Goal: Information Seeking & Learning: Learn about a topic

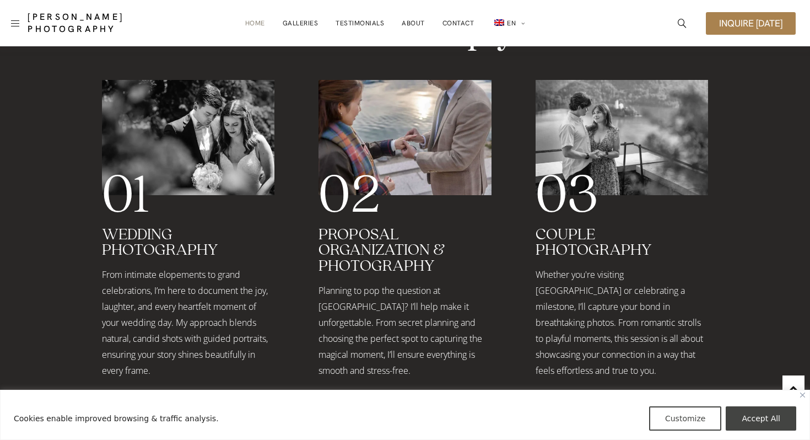
scroll to position [1563, 0]
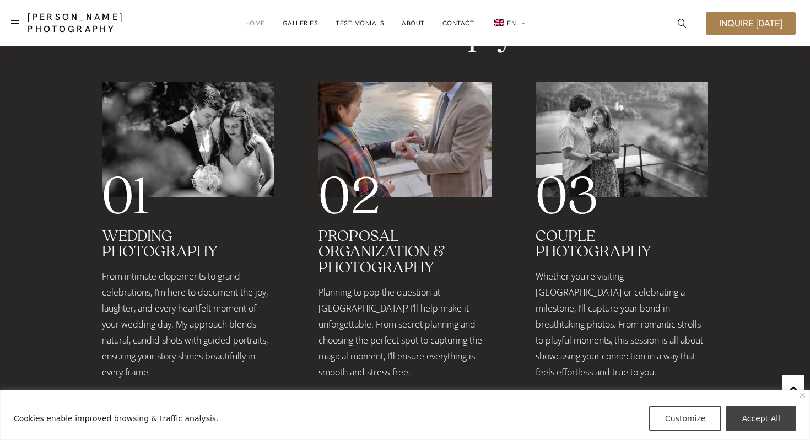
click at [365, 402] on span "Read More" at bounding box center [359, 406] width 49 height 9
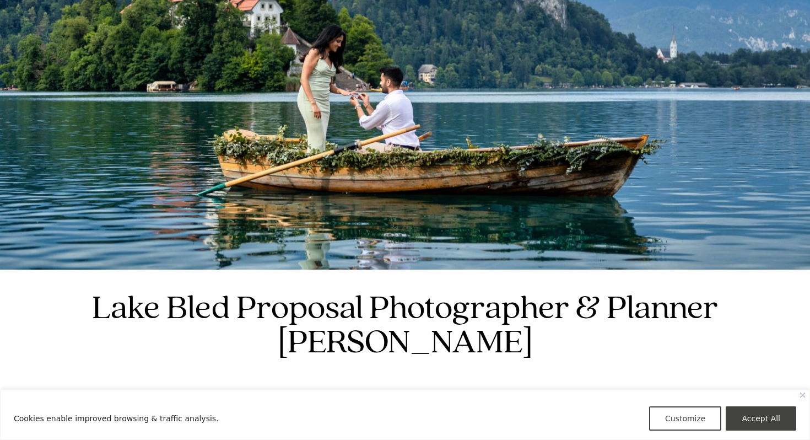
scroll to position [148, 0]
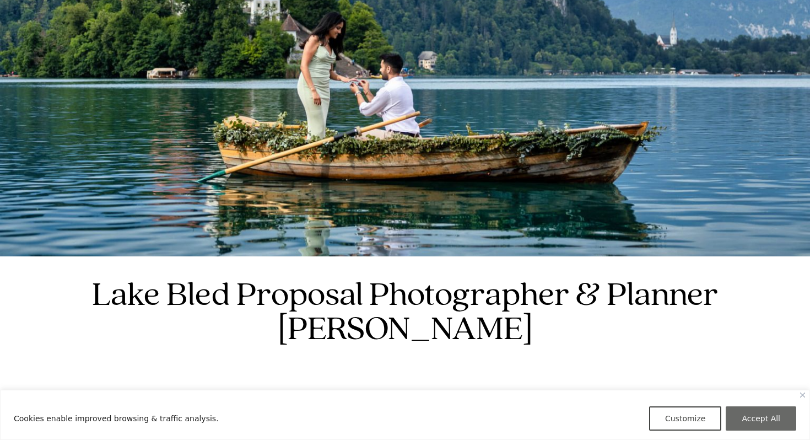
click at [761, 415] on button "Accept All" at bounding box center [761, 418] width 71 height 24
checkbox input "true"
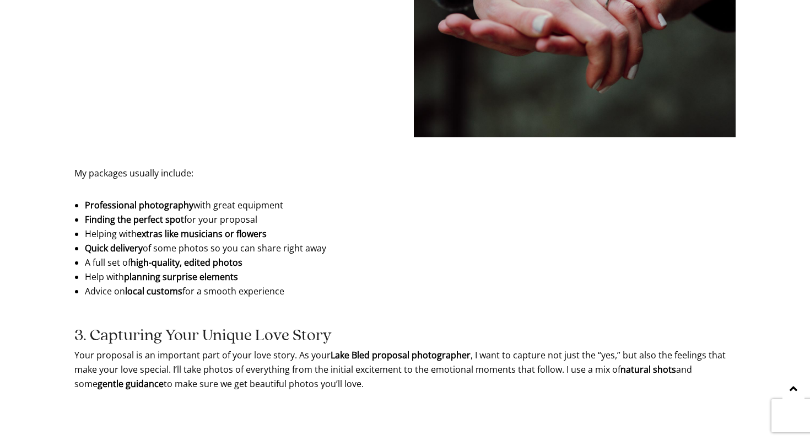
scroll to position [1407, 0]
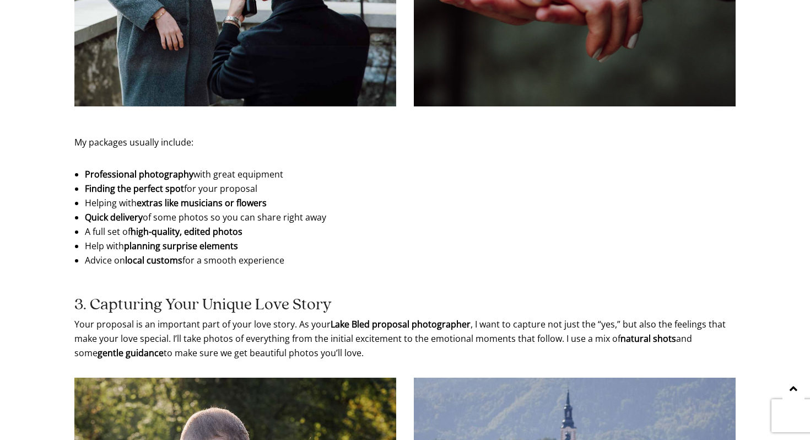
click at [249, 181] on ul "Professional photography with great equipment Finding the perfect spot for your…" at bounding box center [405, 217] width 640 height 100
click at [249, 181] on li "Professional photography with great equipment" at bounding box center [405, 174] width 640 height 14
click at [250, 187] on li "Finding the perfect spot for your proposal" at bounding box center [405, 188] width 640 height 14
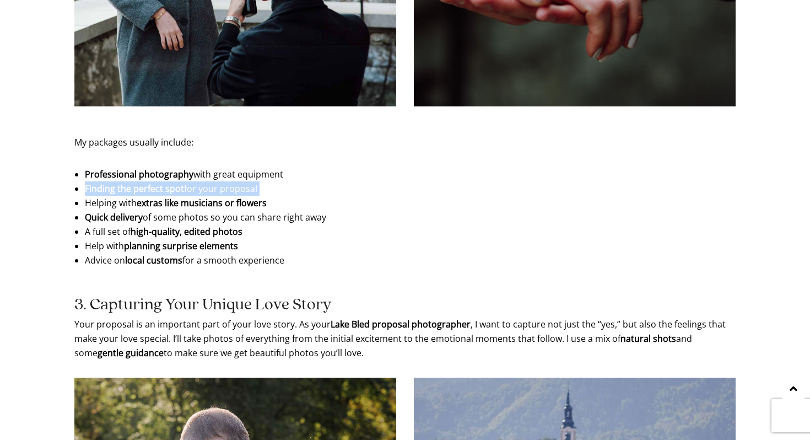
click at [250, 187] on li "Finding the perfect spot for your proposal" at bounding box center [405, 188] width 640 height 14
click at [289, 198] on li "Helping with extras like musicians or flowers" at bounding box center [405, 203] width 640 height 14
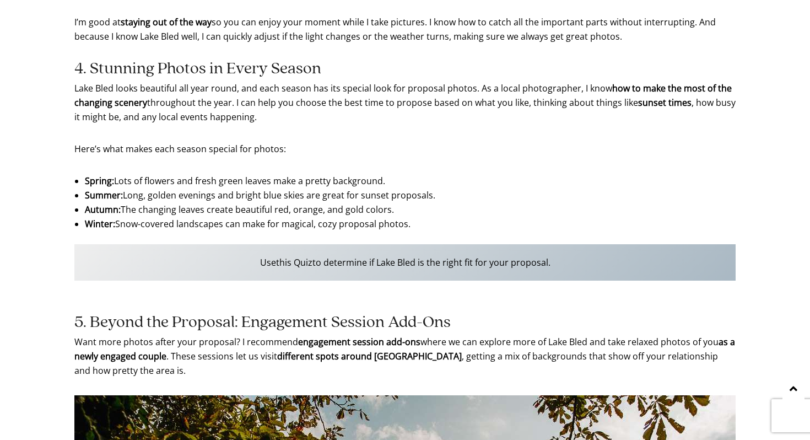
scroll to position [2121, 0]
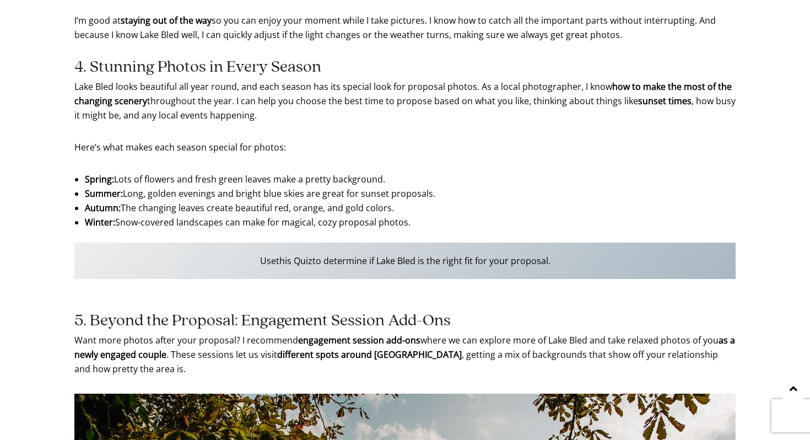
click at [417, 261] on p "Use this Quiz to determine if Lake Bled is the right fit for your proposal." at bounding box center [405, 261] width 662 height 36
click at [349, 214] on li "Autumn: The changing leaves create beautiful red, orange, and gold colors." at bounding box center [405, 208] width 640 height 14
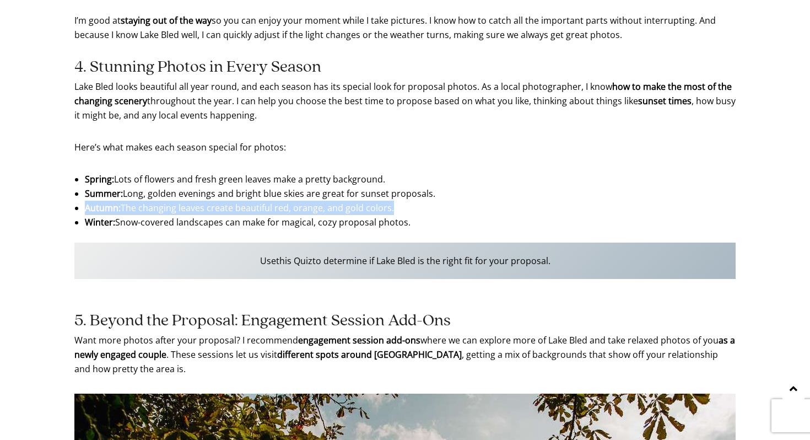
click at [349, 214] on li "Autumn: The changing leaves create beautiful red, orange, and gold colors." at bounding box center [405, 208] width 640 height 14
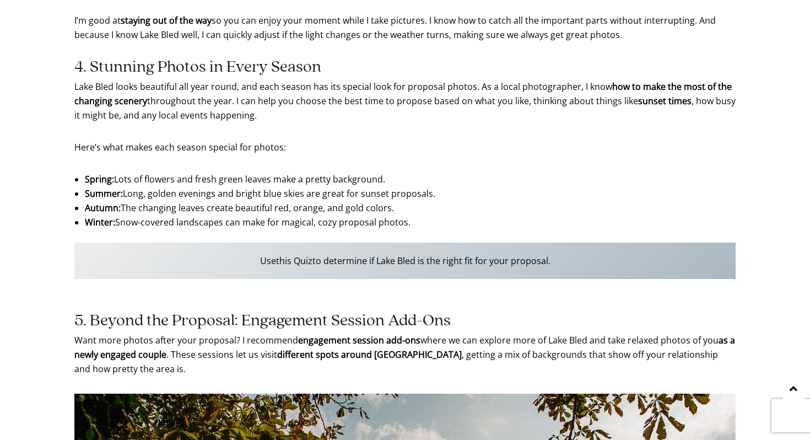
click at [386, 214] on li "Autumn: The changing leaves create beautiful red, orange, and gold colors." at bounding box center [405, 208] width 640 height 14
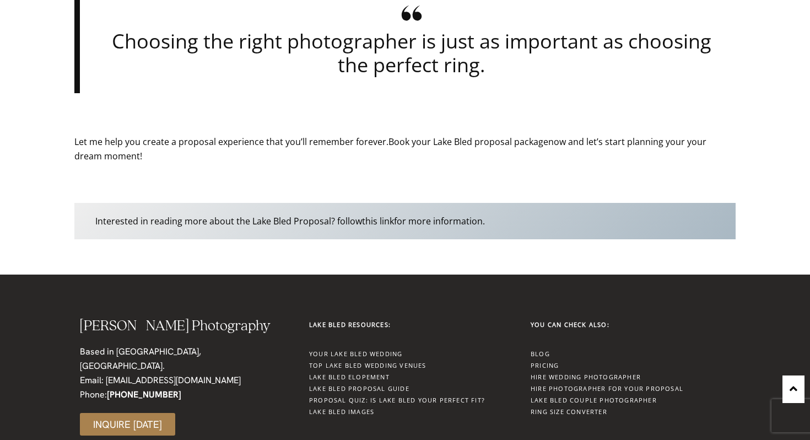
scroll to position [3411, 0]
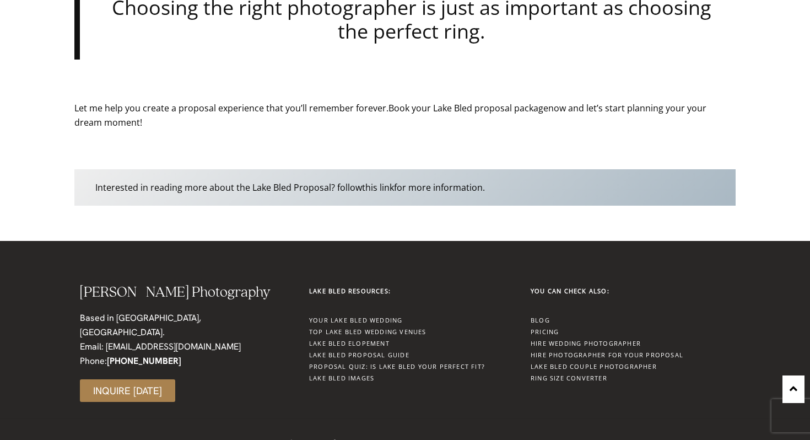
click at [542, 330] on link "Pricing" at bounding box center [545, 331] width 28 height 8
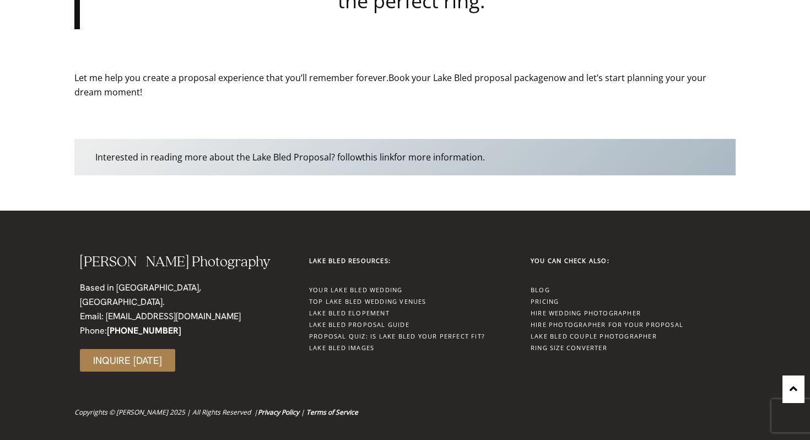
click at [387, 335] on link "Proposal Quiz: Is Lake Bled Your Perfect Fit?" at bounding box center [397, 336] width 176 height 8
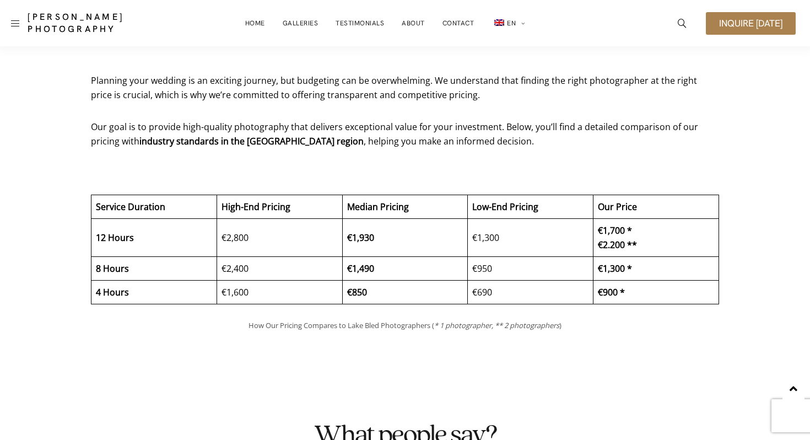
scroll to position [2485, 0]
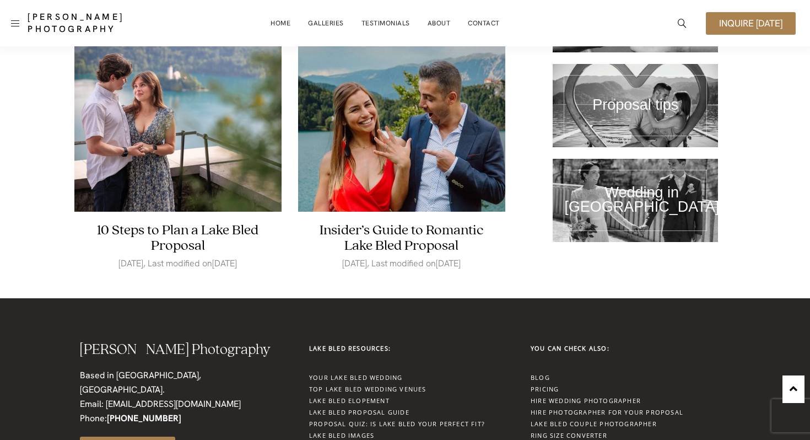
scroll to position [2674, 0]
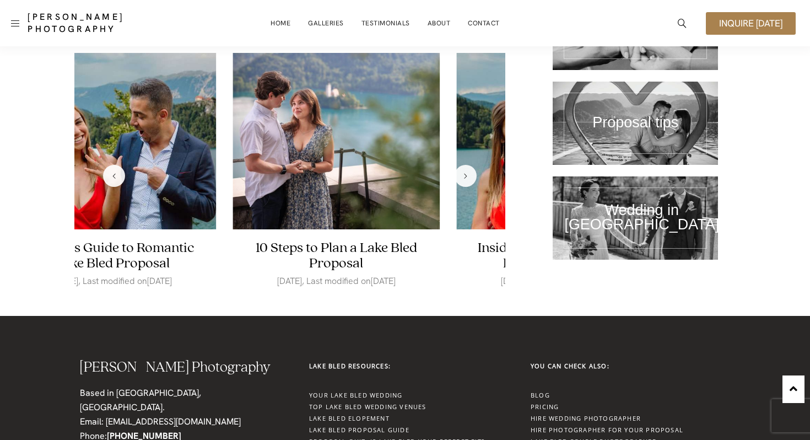
click at [110, 165] on div "Previous slide" at bounding box center [114, 176] width 22 height 22
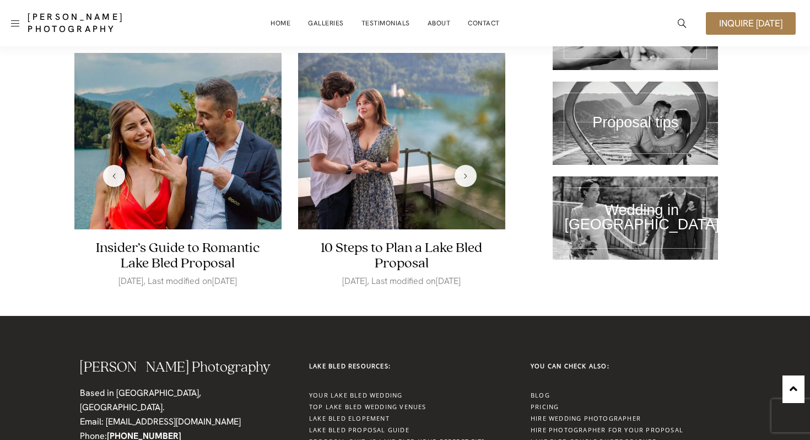
click at [110, 165] on div "Previous slide" at bounding box center [114, 176] width 22 height 22
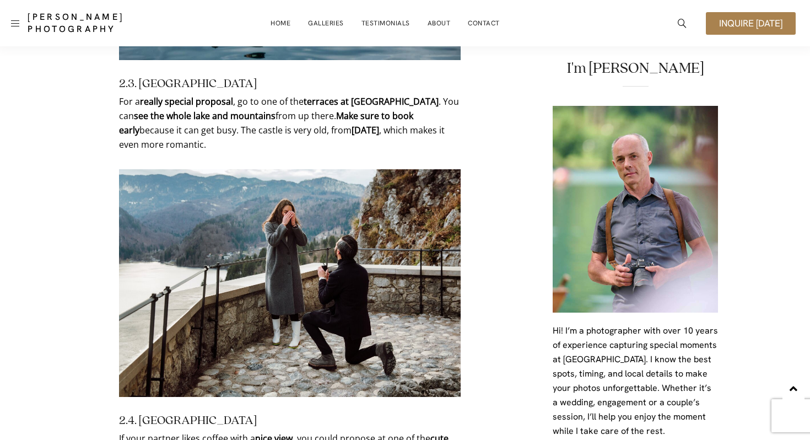
scroll to position [2028, 0]
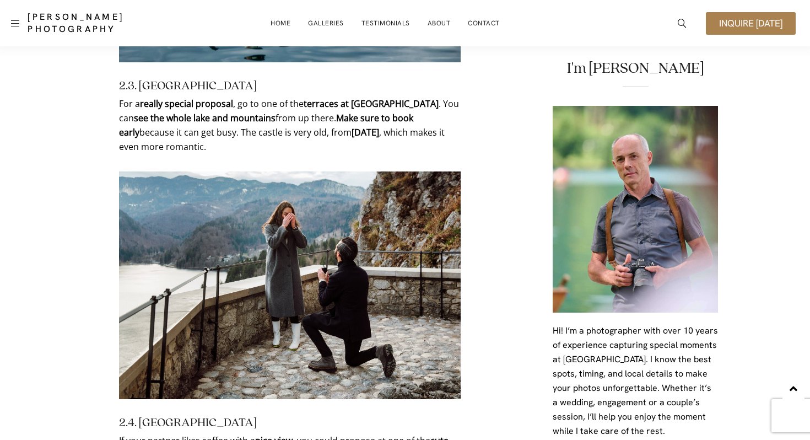
drag, startPoint x: 236, startPoint y: 74, endPoint x: 137, endPoint y: 76, distance: 98.7
click at [137, 80] on h3 "2.3. [GEOGRAPHIC_DATA]" at bounding box center [290, 86] width 342 height 12
copy h3 "[GEOGRAPHIC_DATA]"
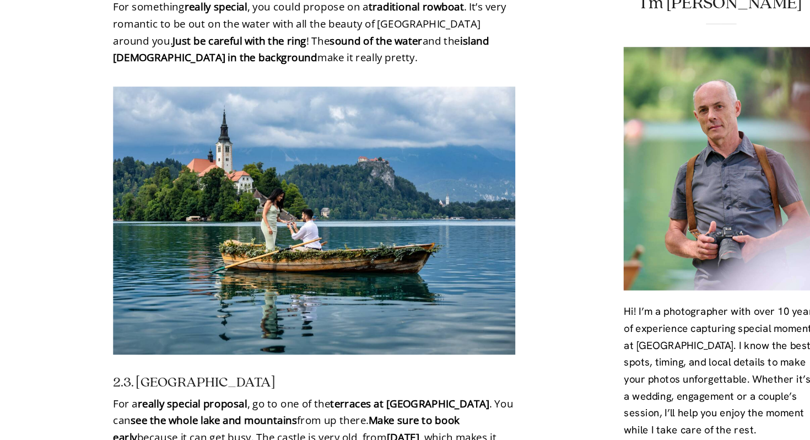
scroll to position [1753, 0]
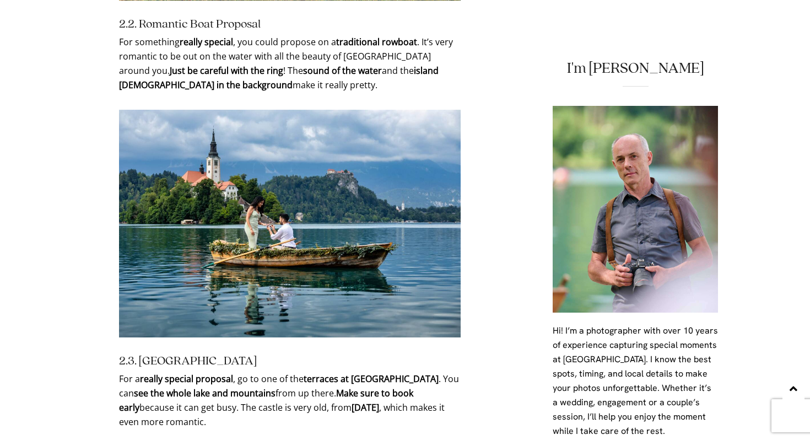
drag, startPoint x: 255, startPoint y: 196, endPoint x: 265, endPoint y: 199, distance: 10.5
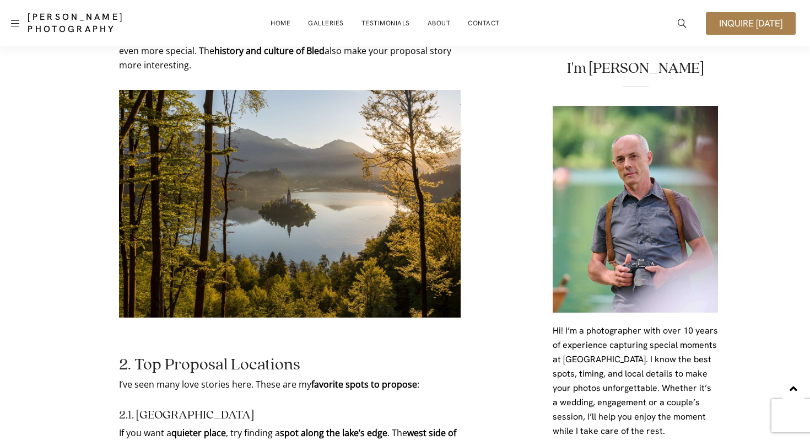
scroll to position [1024, 0]
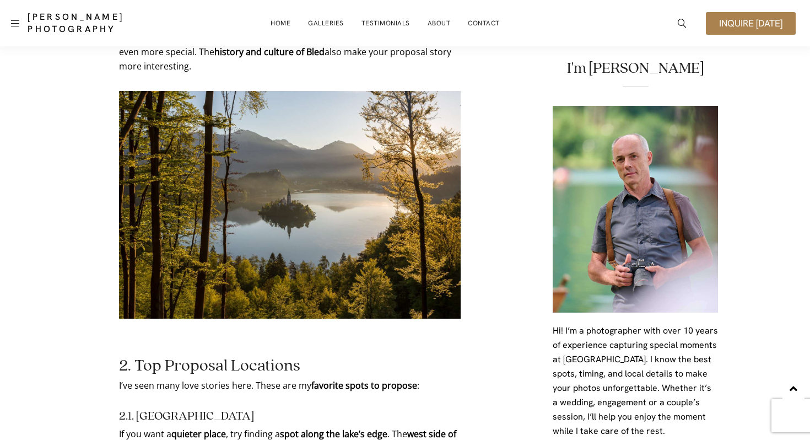
drag, startPoint x: 286, startPoint y: 235, endPoint x: 297, endPoint y: 235, distance: 11.6
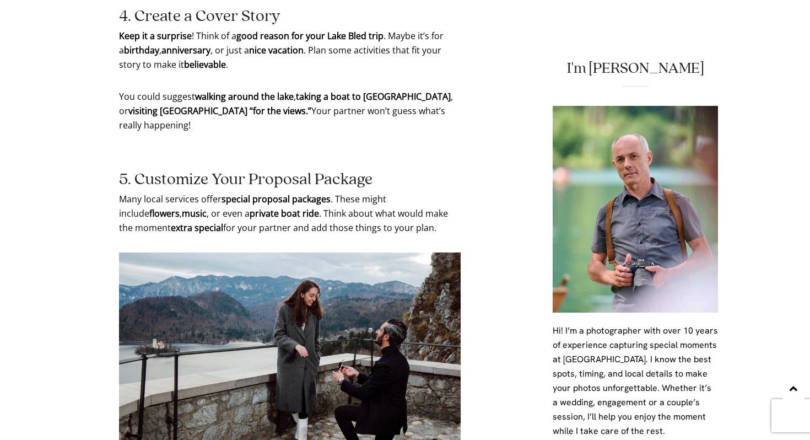
scroll to position [2815, 0]
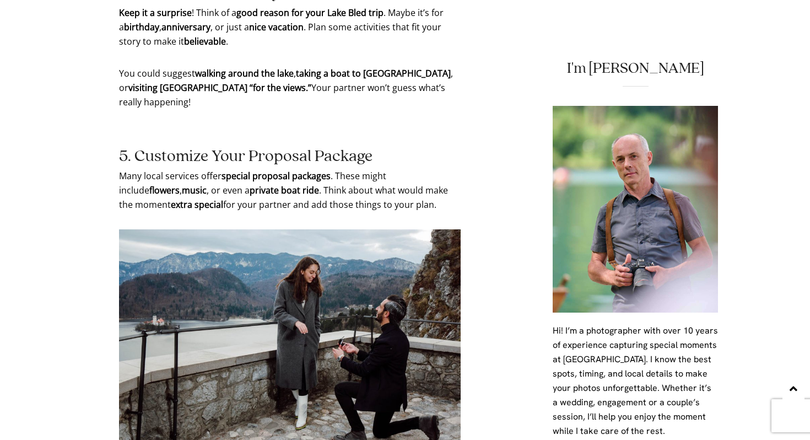
click at [295, 319] on img at bounding box center [290, 343] width 342 height 228
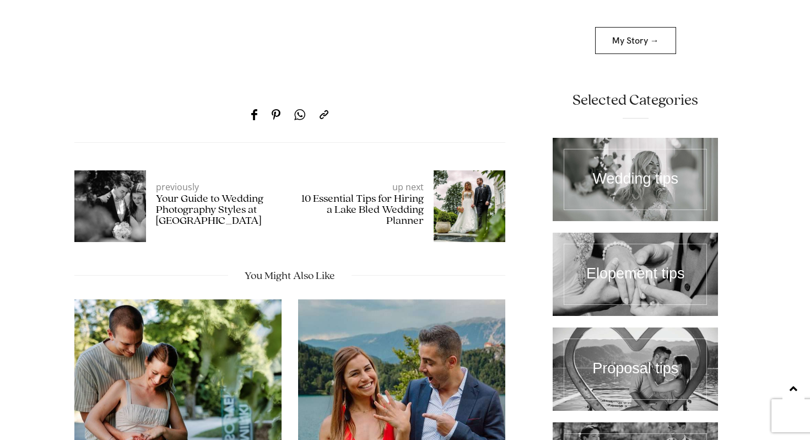
scroll to position [5658, 0]
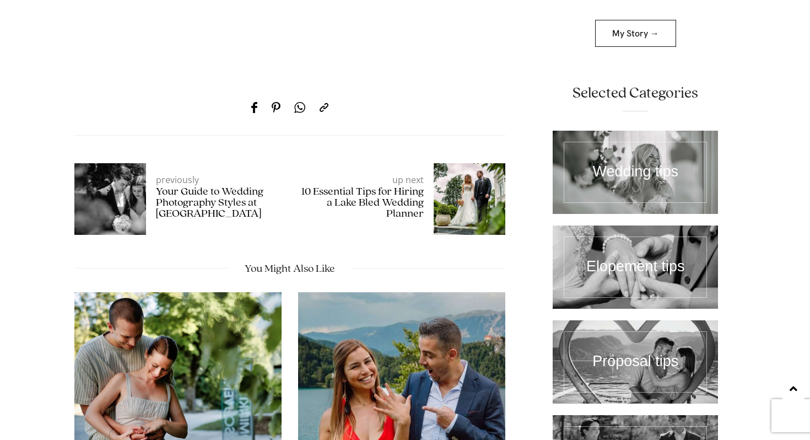
click at [593, 321] on link at bounding box center [635, 362] width 165 height 83
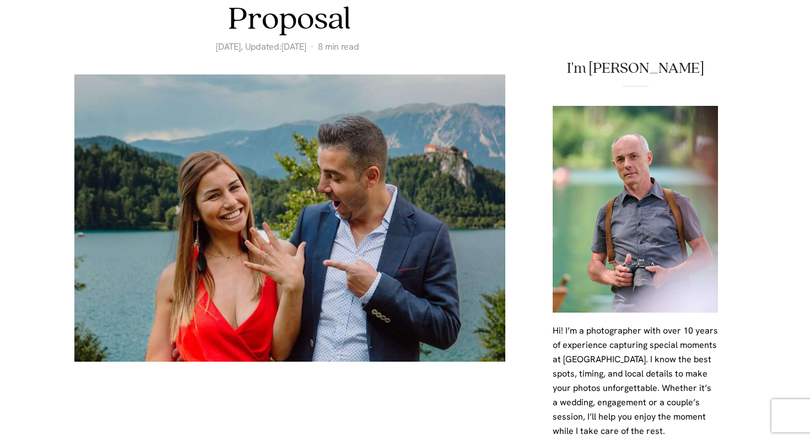
scroll to position [168, 0]
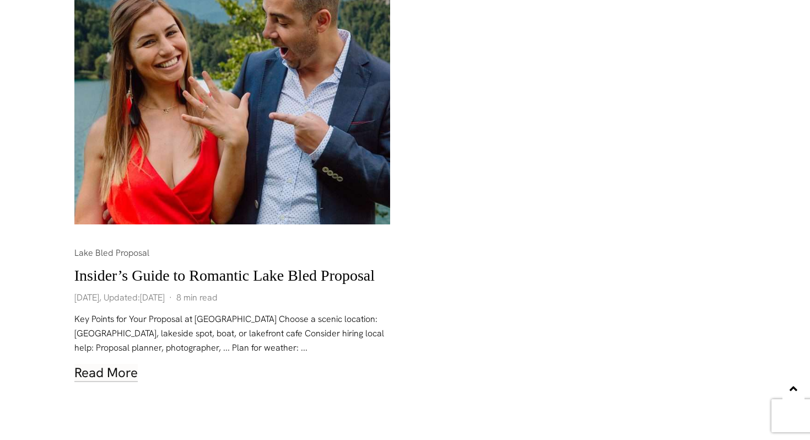
scroll to position [1219, 0]
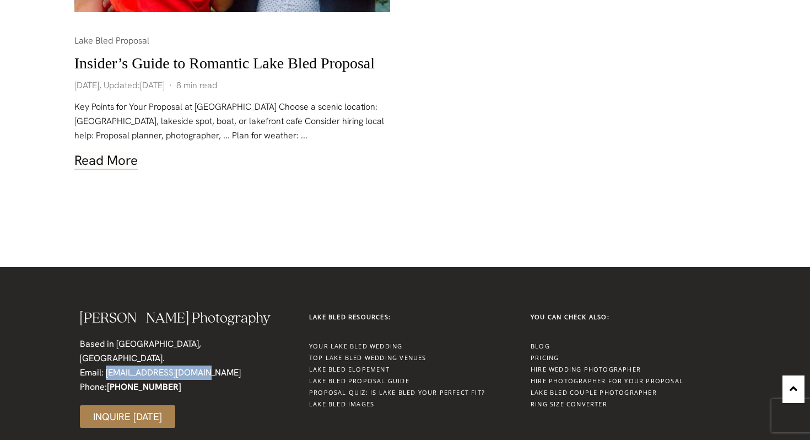
drag, startPoint x: 212, startPoint y: 301, endPoint x: 106, endPoint y: 304, distance: 105.8
click at [106, 305] on div "Damian Pristov Photography Based in Lake Bled, Slovenia. Email: info@damianpris…" at bounding box center [183, 369] width 218 height 128
click at [106, 365] on div "Email: info@damianpristov.com Phone: +386 40 272 597" at bounding box center [183, 379] width 207 height 29
drag, startPoint x: 216, startPoint y: 300, endPoint x: 105, endPoint y: 305, distance: 110.9
click at [105, 305] on div "Damian Pristov Photography Based in Lake Bled, Slovenia. Email: info@damianpris…" at bounding box center [183, 369] width 218 height 128
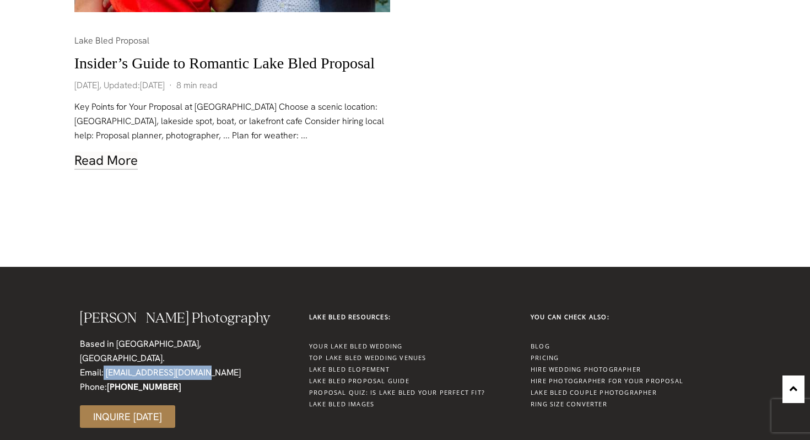
copy div "info@damianpristov.com"
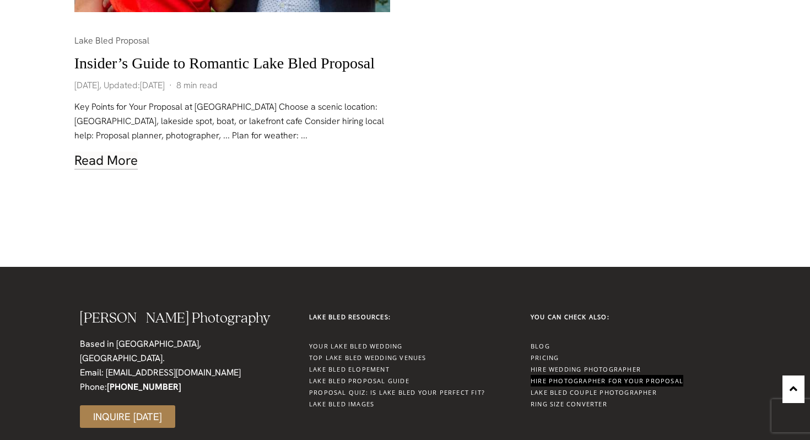
drag, startPoint x: 572, startPoint y: 324, endPoint x: 541, endPoint y: 226, distance: 102.3
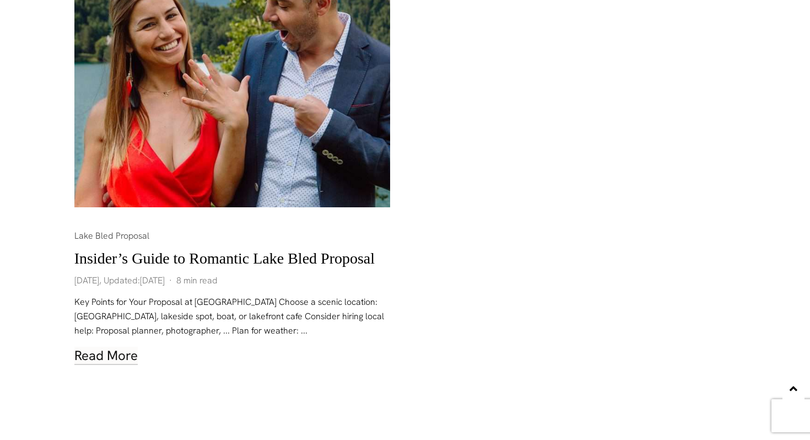
scroll to position [1035, 0]
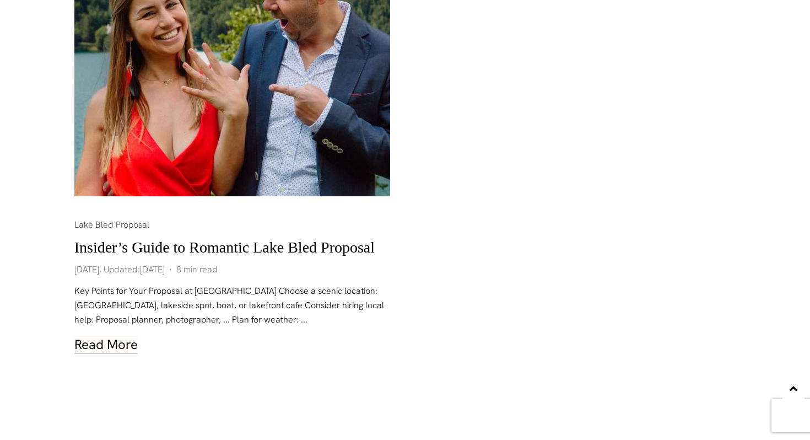
click at [277, 239] on link "Insider’s Guide to Romantic Lake Bled Proposal" at bounding box center [224, 247] width 300 height 17
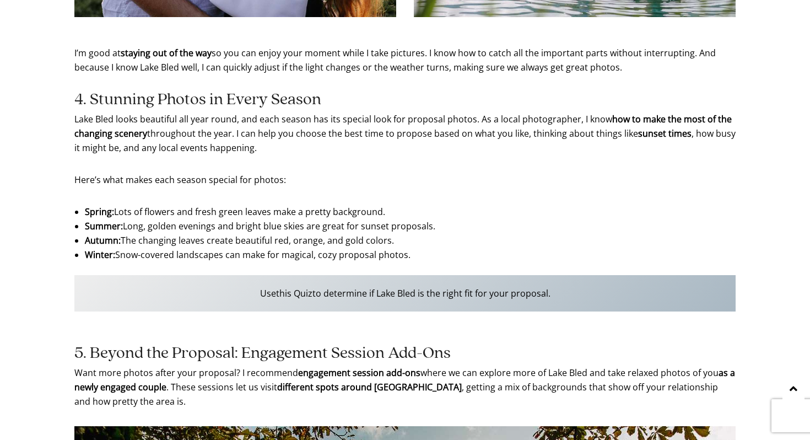
scroll to position [2108, 0]
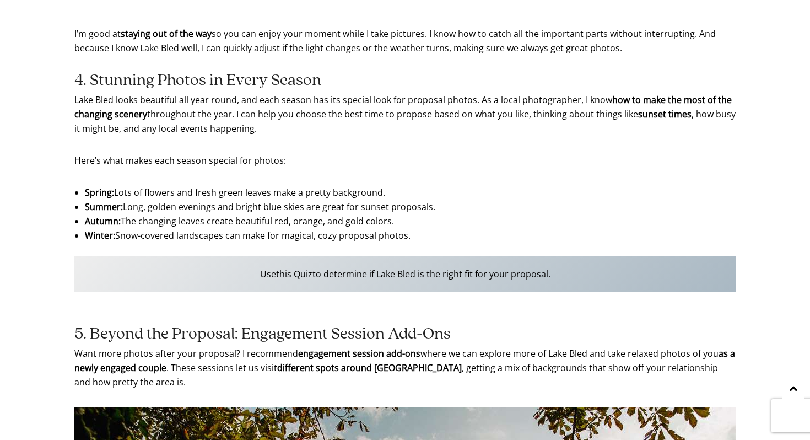
click at [418, 267] on p "Use this Quiz to determine if Lake Bled is the right fit for your proposal." at bounding box center [405, 274] width 662 height 36
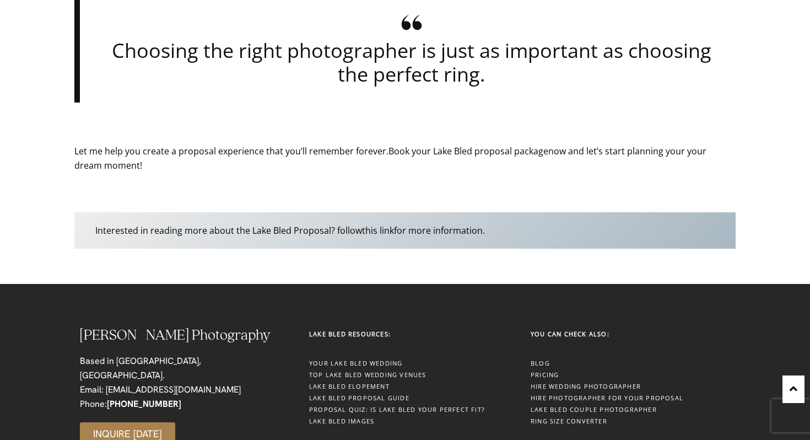
scroll to position [3381, 0]
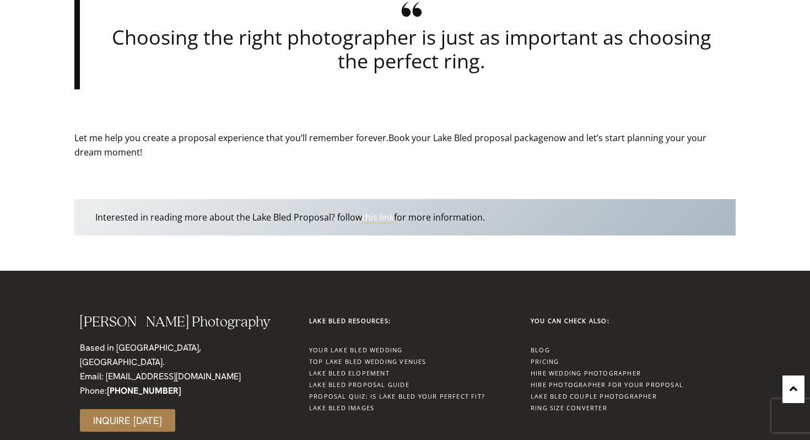
click at [383, 218] on link "this link" at bounding box center [378, 217] width 32 height 12
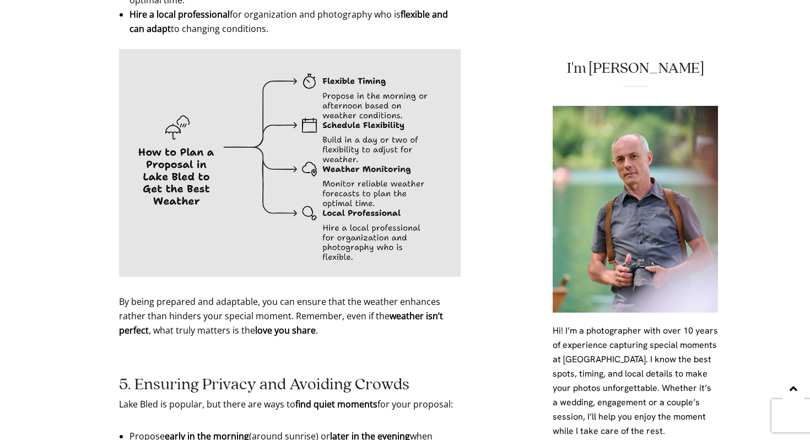
scroll to position [3575, 0]
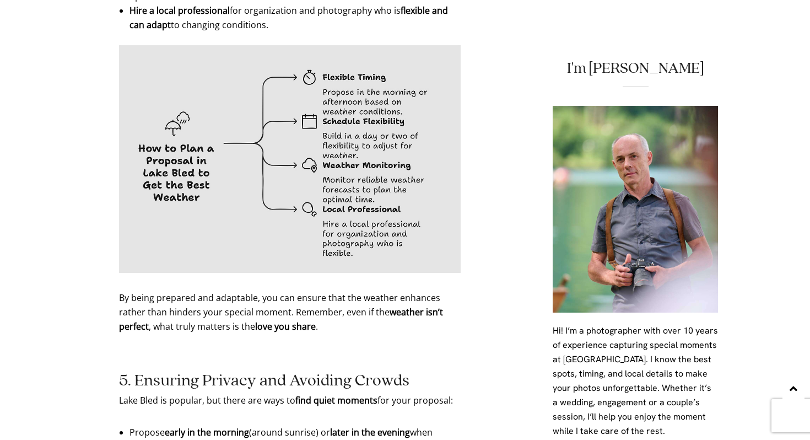
click at [357, 290] on p "By being prepared and adaptable, you can ensure that the weather enhances rathe…" at bounding box center [290, 311] width 342 height 43
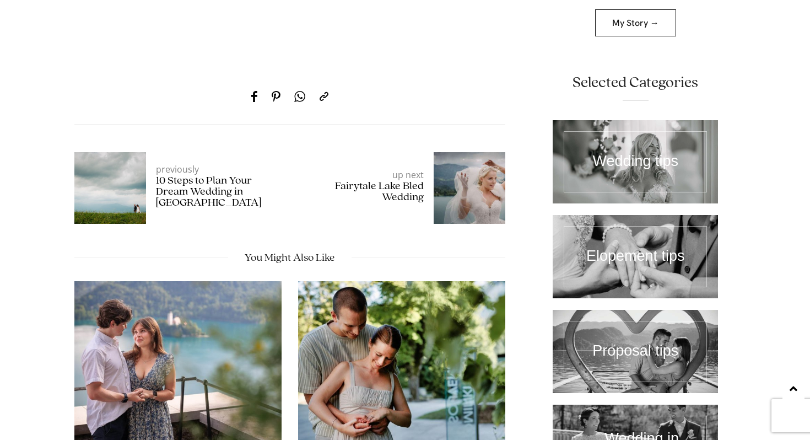
scroll to position [7080, 0]
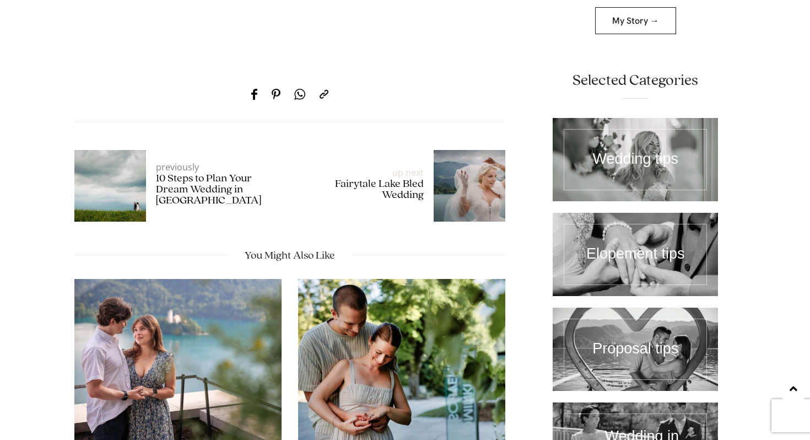
click at [394, 179] on h5 "Fairytale Lake Bled Wedding" at bounding box center [362, 190] width 123 height 22
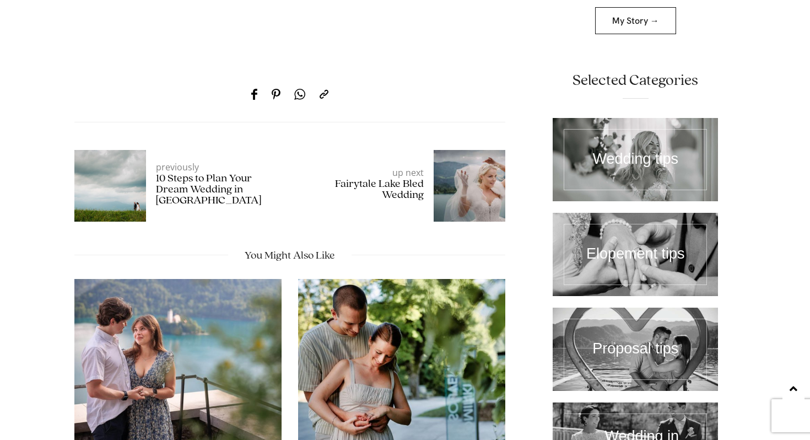
click at [642, 220] on link at bounding box center [635, 254] width 165 height 83
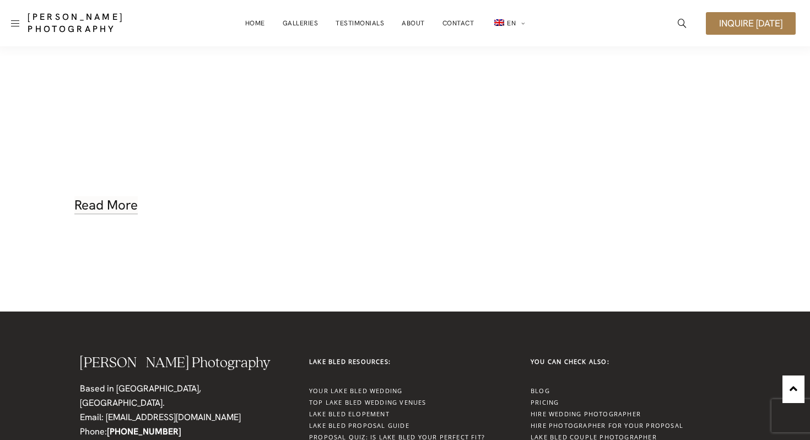
scroll to position [1175, 0]
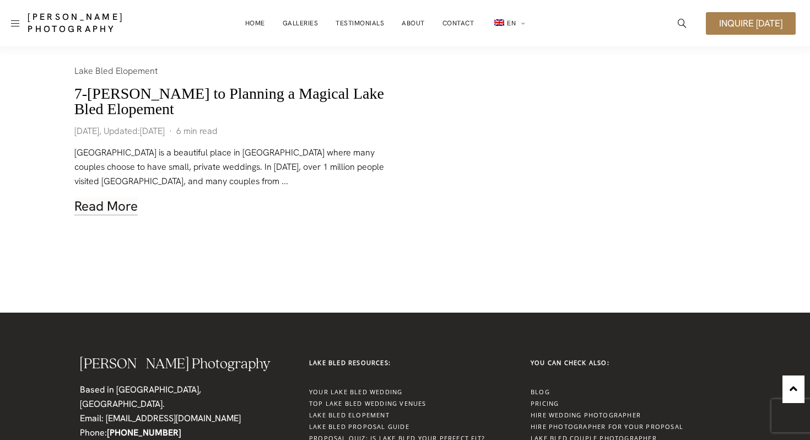
click at [206, 85] on link "7-[PERSON_NAME] to Planning a Magical Lake Bled Elopement" at bounding box center [229, 101] width 310 height 33
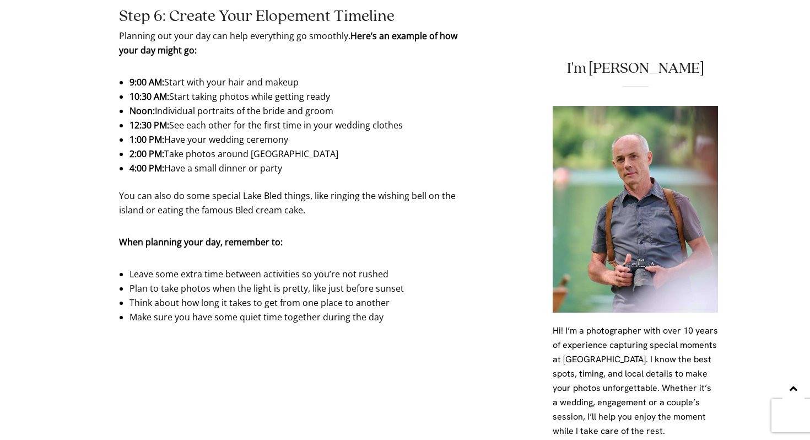
scroll to position [4237, 0]
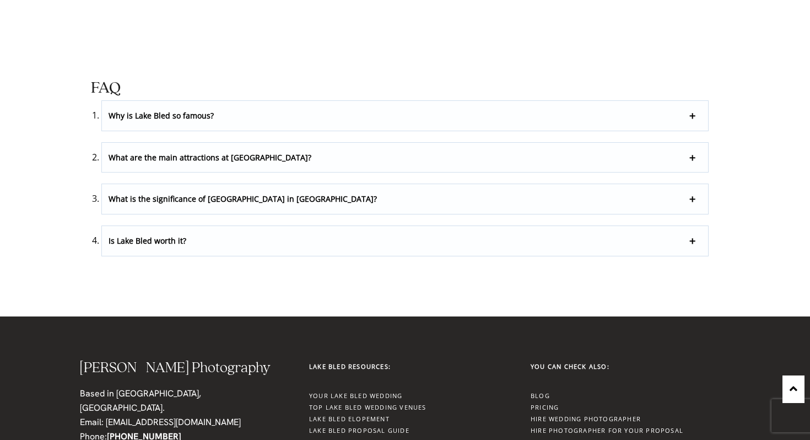
scroll to position [3047, 0]
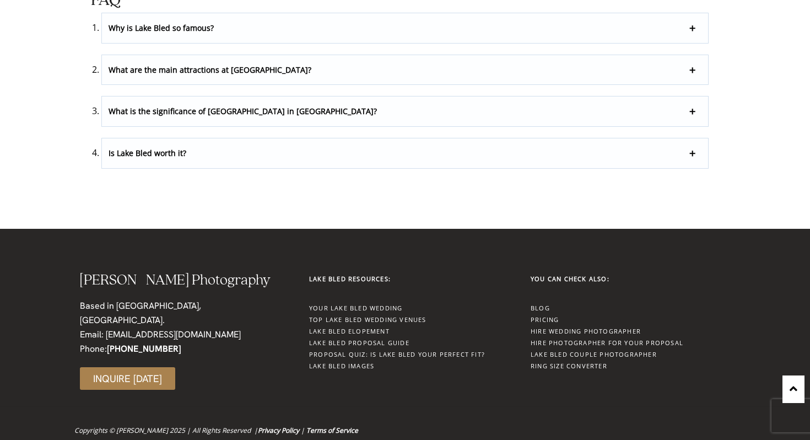
click at [347, 64] on p "What are the main attractions at Lake Bled?" at bounding box center [405, 70] width 606 height 30
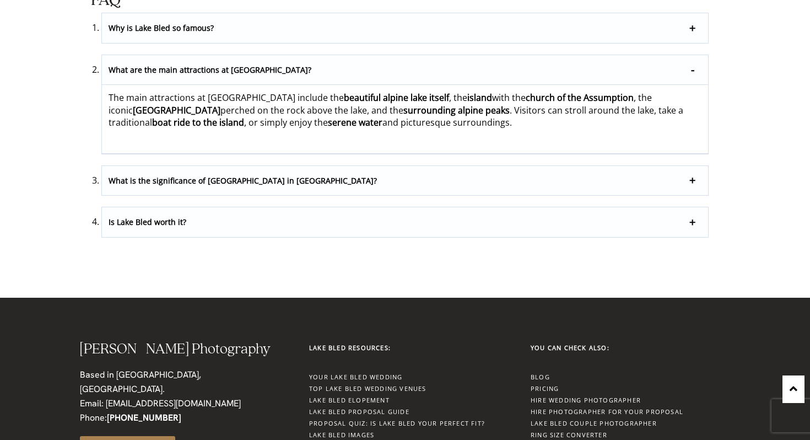
click at [309, 219] on p "Is Lake Bled worth it?" at bounding box center [405, 222] width 606 height 30
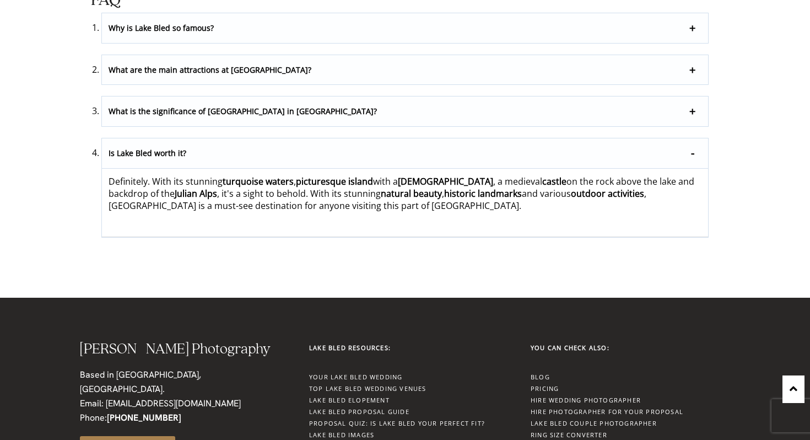
scroll to position [3134, 0]
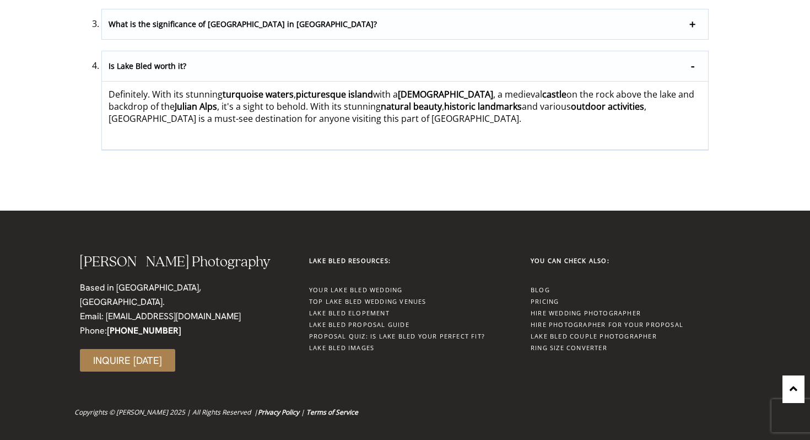
click at [556, 350] on link "Ring Size Converter" at bounding box center [569, 347] width 77 height 8
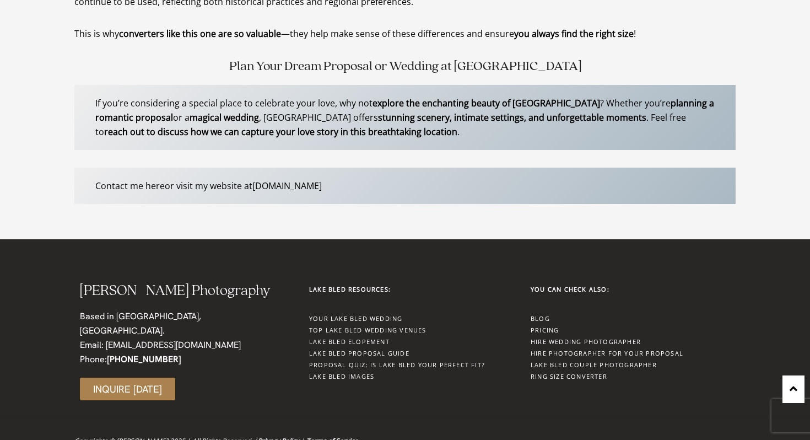
scroll to position [2392, 0]
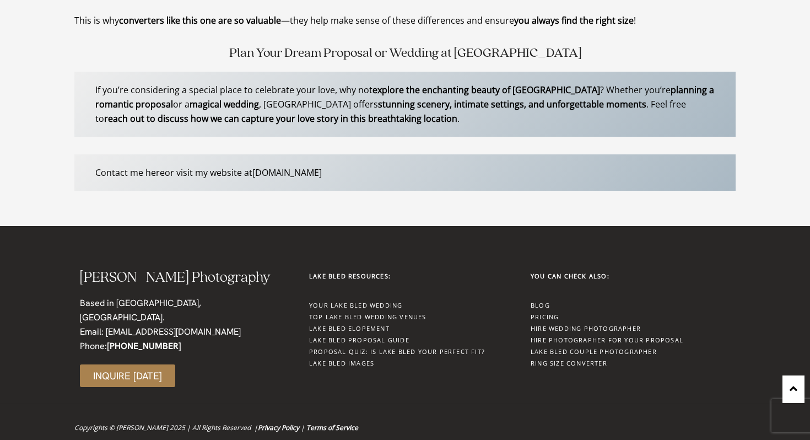
click at [570, 336] on link "Hire Photographer for your Proposal" at bounding box center [607, 340] width 153 height 8
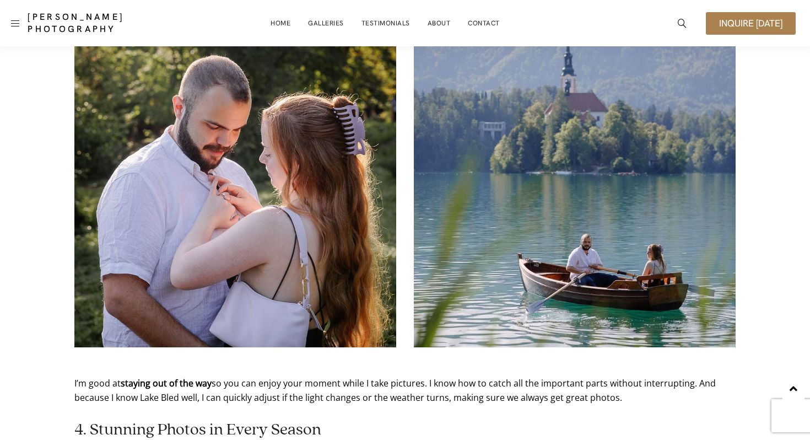
scroll to position [1754, 0]
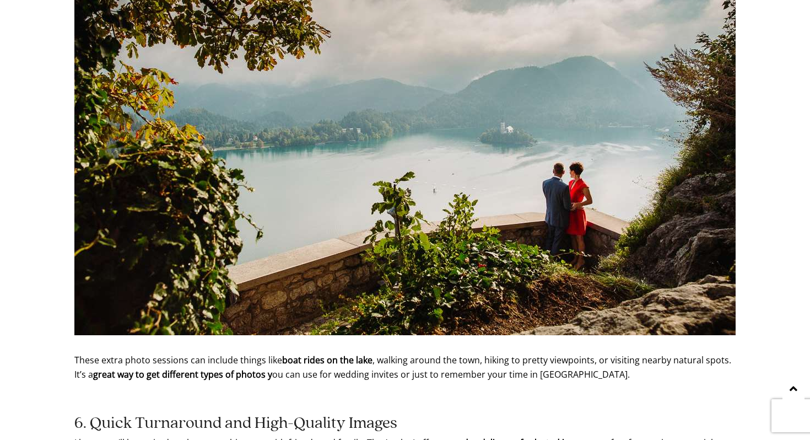
click at [488, 266] on img at bounding box center [404, 114] width 661 height 441
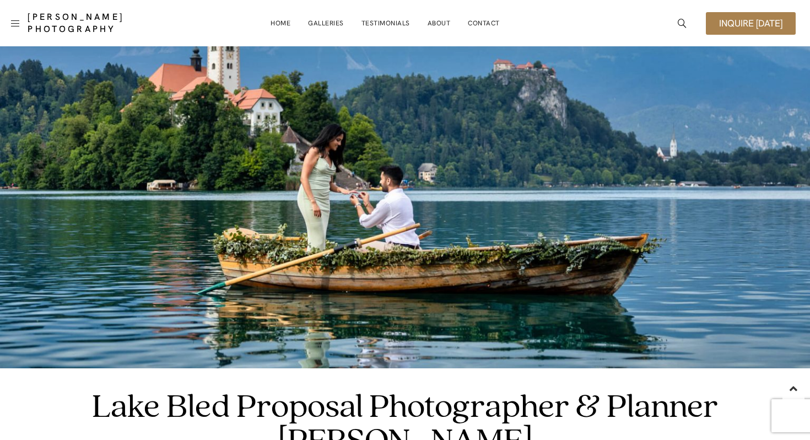
scroll to position [0, 0]
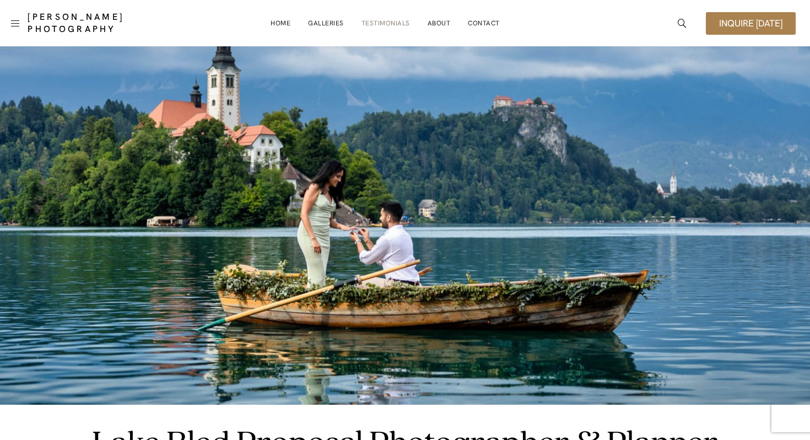
click at [384, 25] on link "Testimonials" at bounding box center [386, 23] width 49 height 22
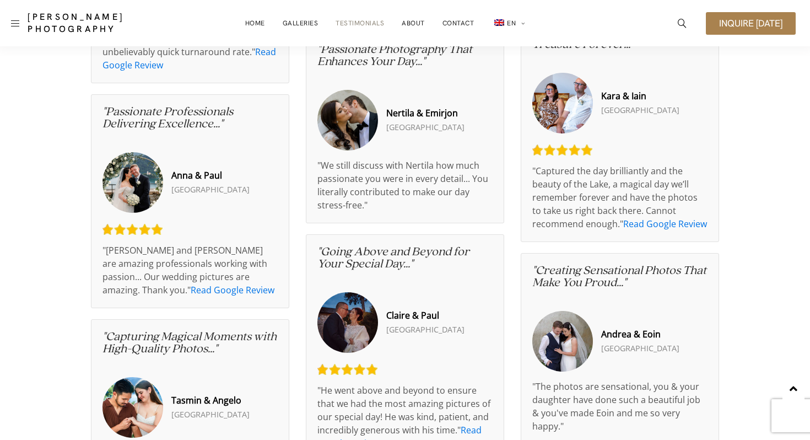
scroll to position [1288, 0]
click at [643, 228] on link "Read Google Review" at bounding box center [665, 224] width 84 height 12
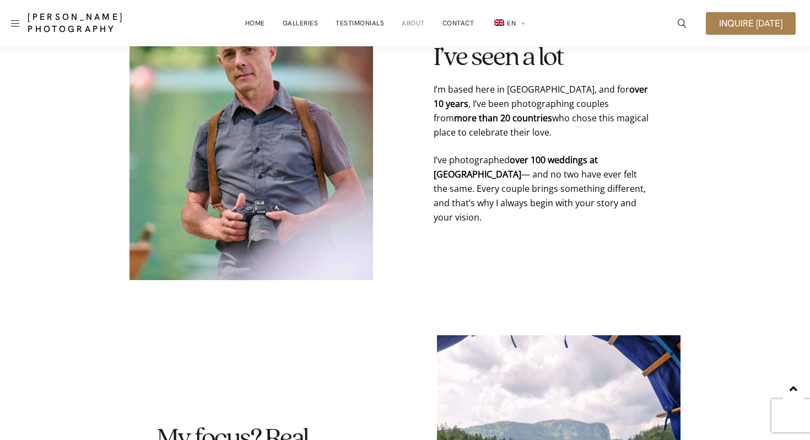
scroll to position [659, 0]
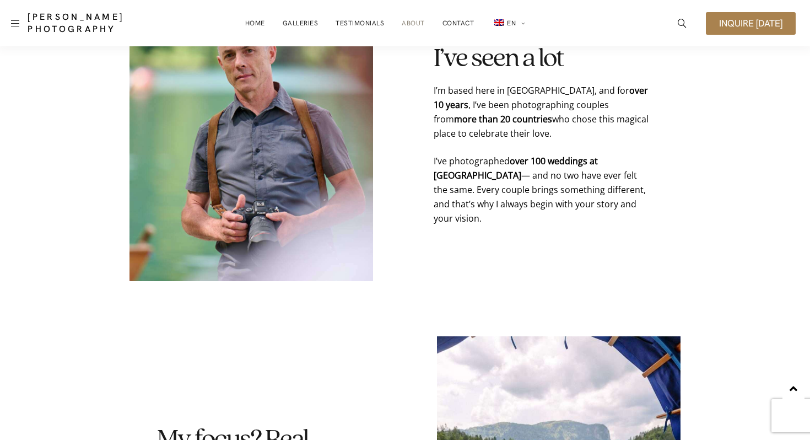
click at [745, 12] on link "Inquire [DATE]" at bounding box center [751, 23] width 90 height 23
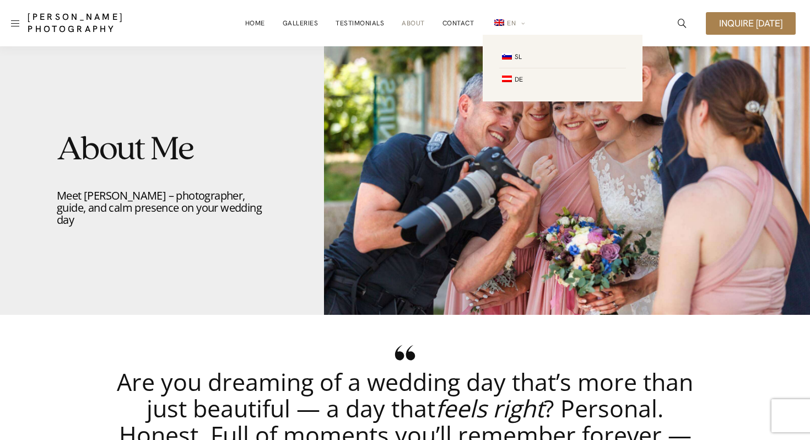
click at [519, 26] on link "EN" at bounding box center [509, 23] width 34 height 23
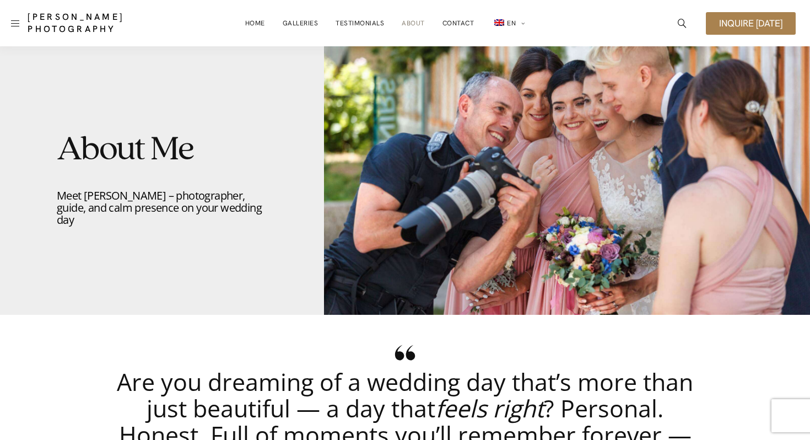
click at [550, 19] on div "Home Galleries Testimonials About Contact EN SL DE" at bounding box center [385, 24] width 440 height 34
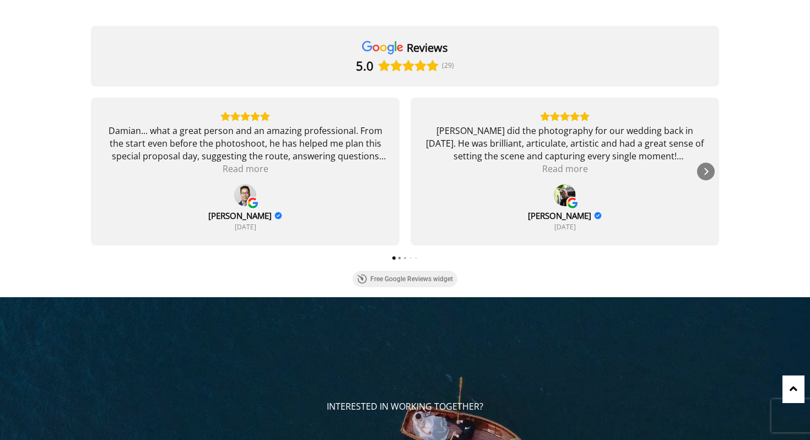
scroll to position [2634, 0]
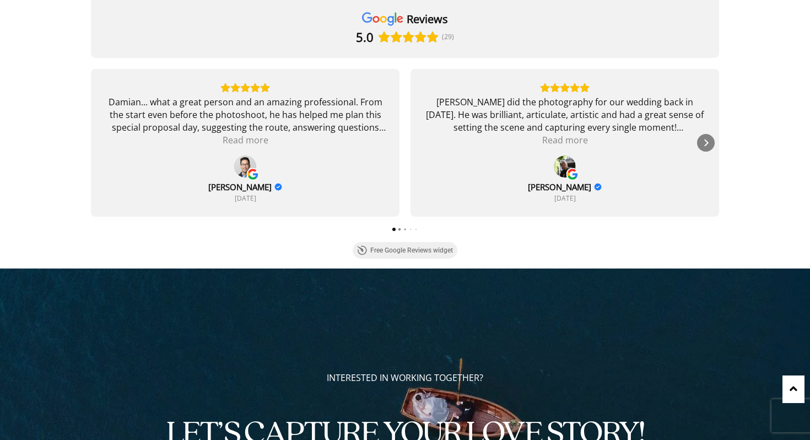
click at [411, 249] on link "Free Google Reviews widget" at bounding box center [405, 250] width 105 height 17
click at [396, 251] on link "Free Google Reviews widget" at bounding box center [405, 250] width 105 height 17
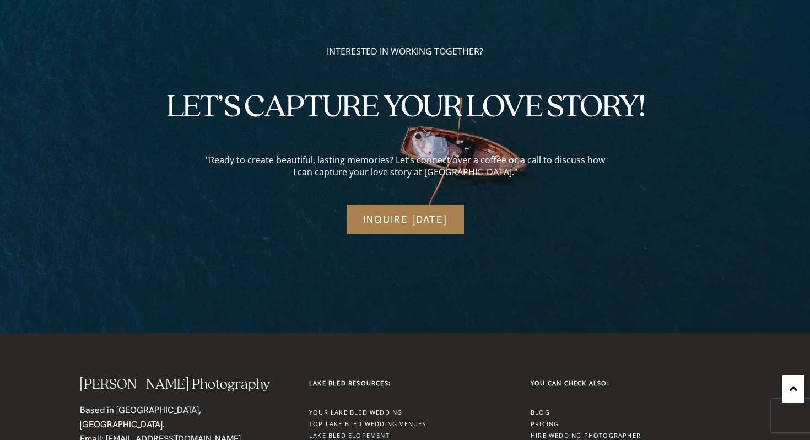
scroll to position [2963, 0]
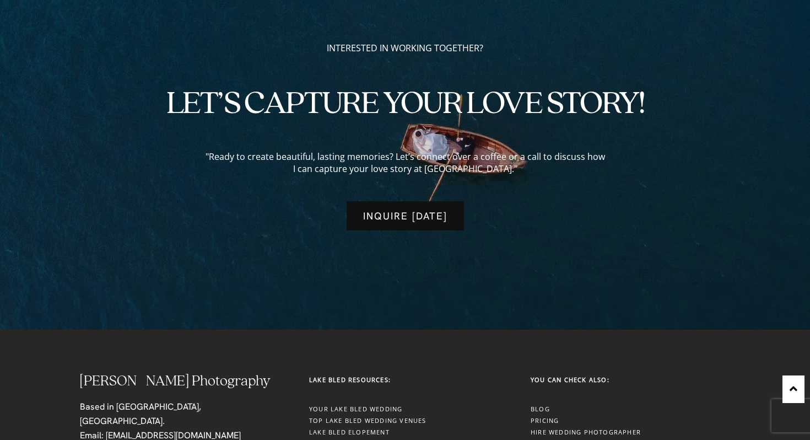
click at [418, 216] on span "Inquire [DATE]" at bounding box center [405, 215] width 84 height 9
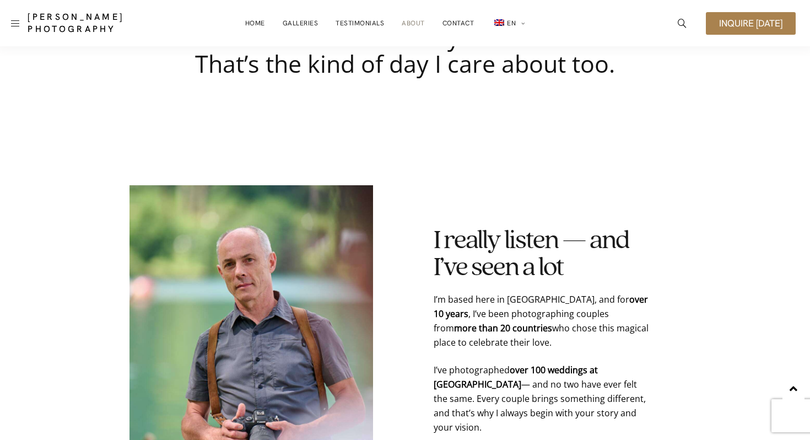
scroll to position [0, 0]
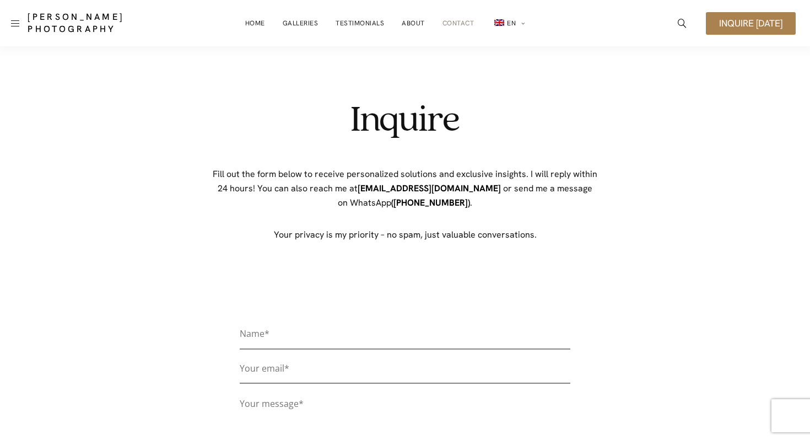
click at [454, 207] on p "Fill out the form below to receive personalized solutions and exclusive insight…" at bounding box center [405, 188] width 386 height 43
drag, startPoint x: 444, startPoint y: 204, endPoint x: 370, endPoint y: 206, distance: 73.9
click at [370, 206] on p "Fill out the form below to receive personalized solutions and exclusive insight…" at bounding box center [405, 188] width 386 height 43
copy p "+386 40 272 597) ."
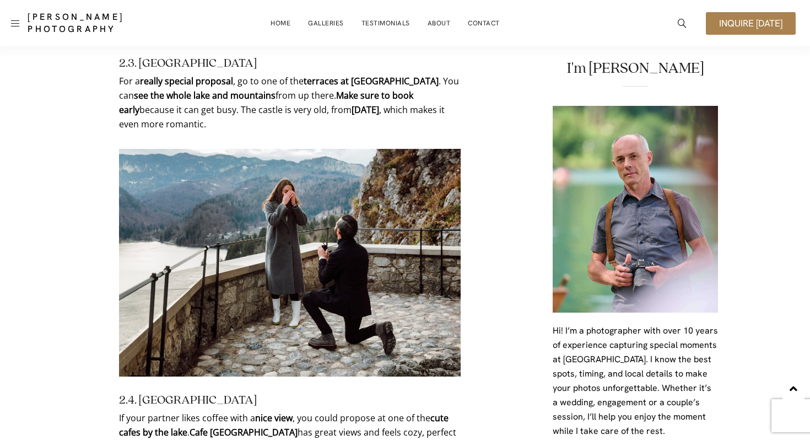
scroll to position [2044, 0]
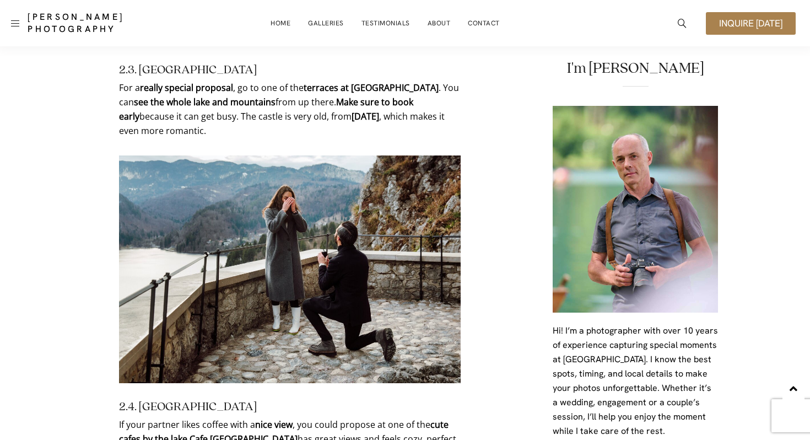
click at [202, 101] on p "For a really special proposal , go to one of the terraces at [GEOGRAPHIC_DATA] …" at bounding box center [290, 108] width 342 height 57
drag, startPoint x: 403, startPoint y: 73, endPoint x: 348, endPoint y: 69, distance: 55.3
click at [348, 80] on p "For a really special proposal , go to one of the terraces at [GEOGRAPHIC_DATA] …" at bounding box center [290, 108] width 342 height 57
copy p "[GEOGRAPHIC_DATA] ."
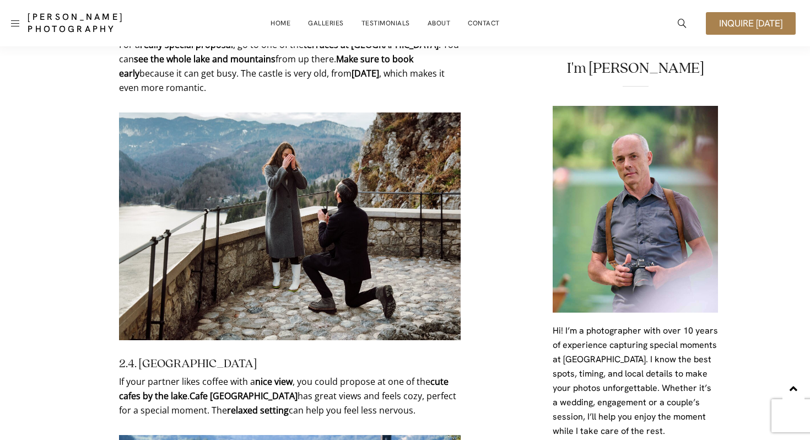
scroll to position [1971, 0]
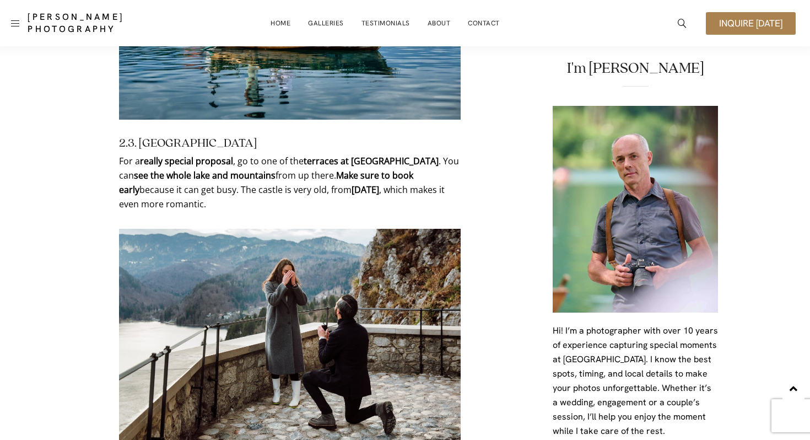
click at [211, 137] on h3 "2.3. [GEOGRAPHIC_DATA]" at bounding box center [290, 143] width 342 height 12
copy h3 "2.3. [GEOGRAPHIC_DATA]"
